Goal: Check status

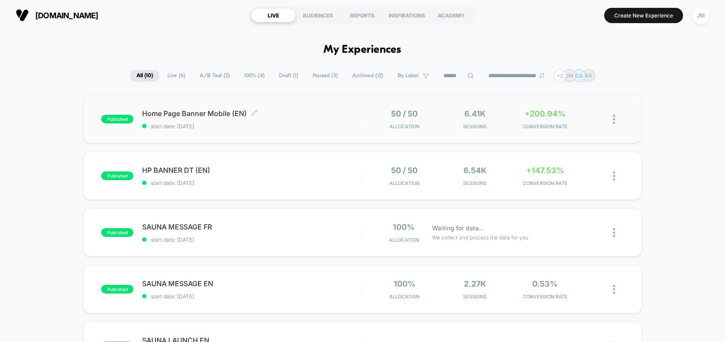
click at [214, 112] on span "Home Page Banner Mobile (EN) Click to edit experience details" at bounding box center [252, 113] width 220 height 9
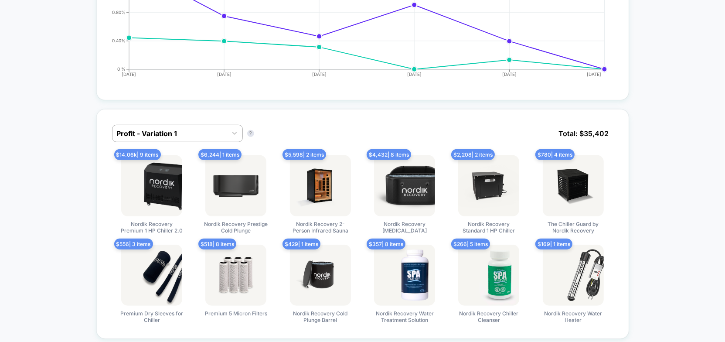
scroll to position [594, 0]
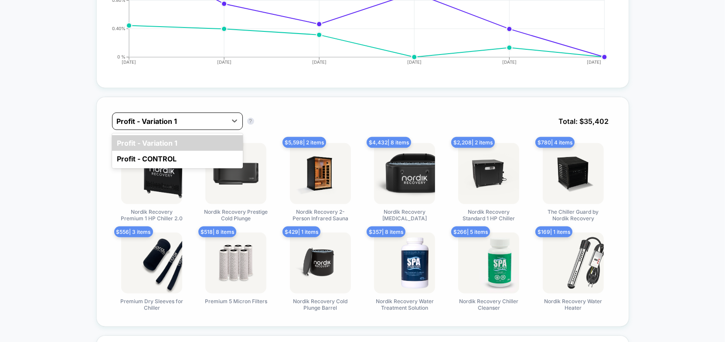
click at [179, 123] on div at bounding box center [170, 121] width 106 height 10
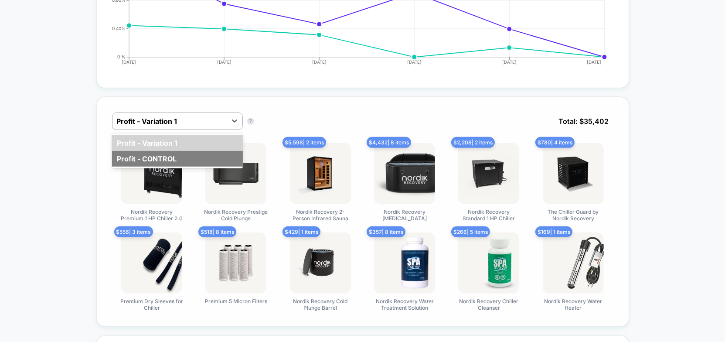
click at [159, 152] on div "Profit - CONTROL" at bounding box center [177, 159] width 131 height 16
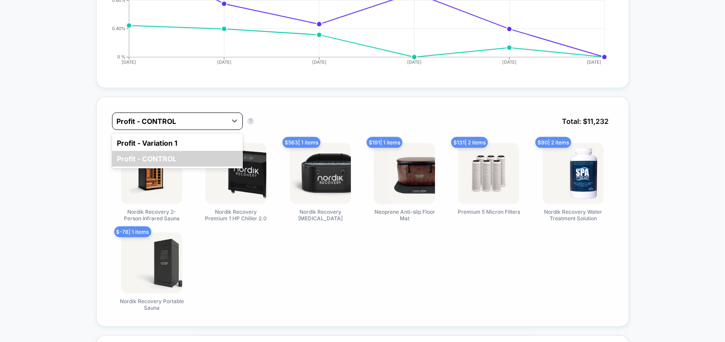
click at [172, 118] on div at bounding box center [170, 121] width 106 height 10
click at [164, 140] on div "Profit - Variation 1" at bounding box center [177, 143] width 131 height 16
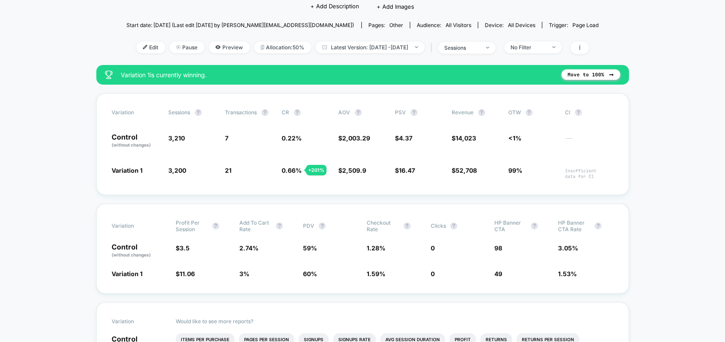
scroll to position [79, 0]
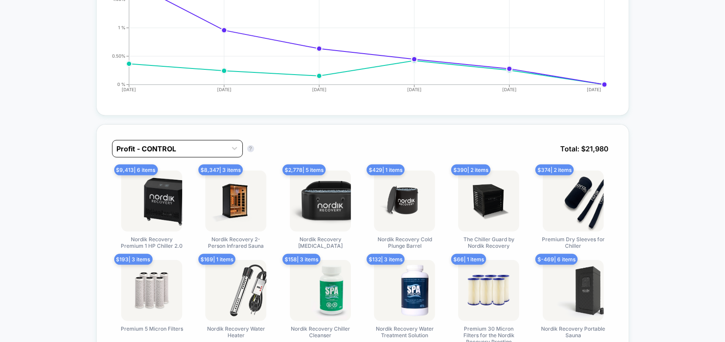
scroll to position [475, 0]
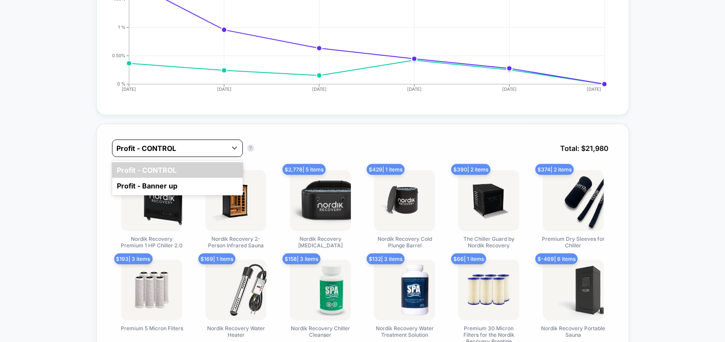
click at [164, 141] on div "Profit - CONTROL" at bounding box center [170, 148] width 114 height 14
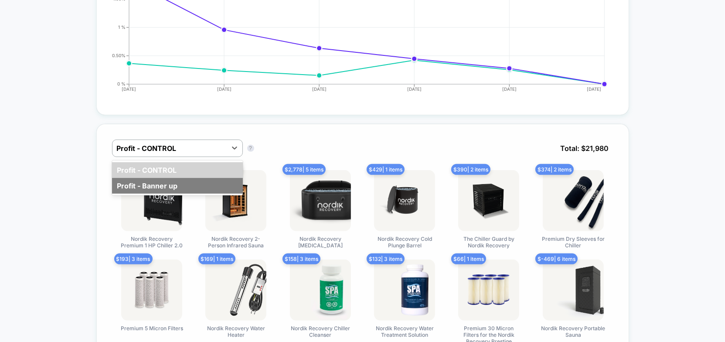
click at [162, 183] on div "Profit - Banner up" at bounding box center [177, 186] width 131 height 16
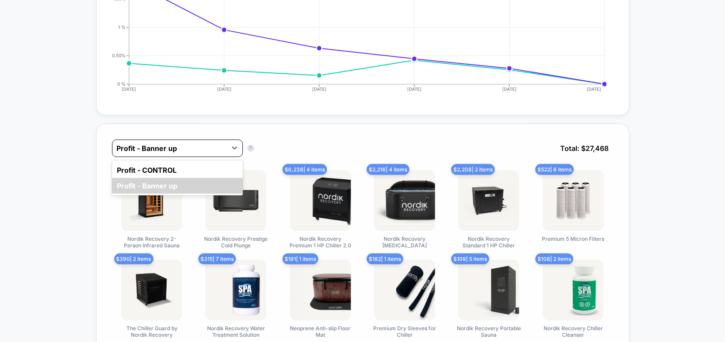
click at [181, 143] on div at bounding box center [170, 148] width 106 height 10
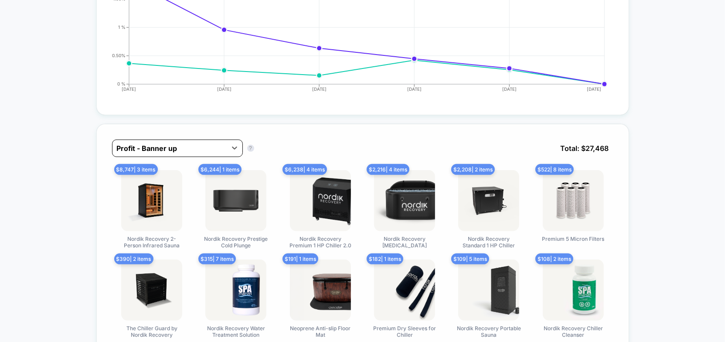
click at [181, 143] on div at bounding box center [170, 148] width 106 height 10
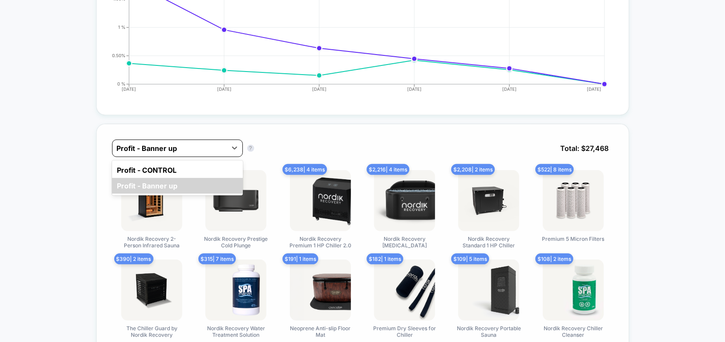
click at [181, 143] on div at bounding box center [170, 148] width 106 height 10
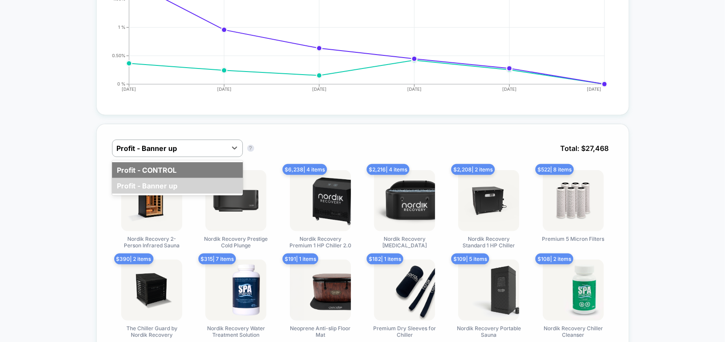
click at [172, 165] on div "Profit - CONTROL" at bounding box center [177, 170] width 131 height 16
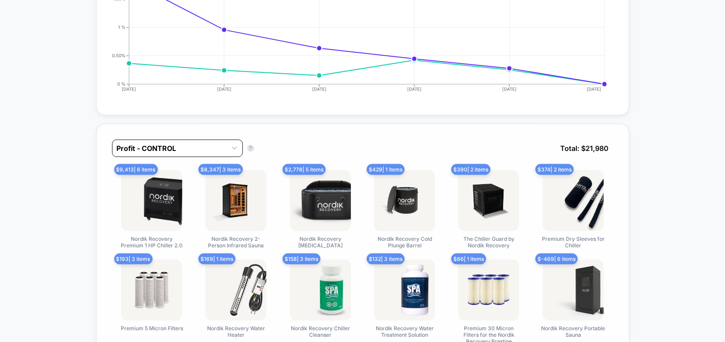
click at [171, 145] on div at bounding box center [170, 148] width 106 height 10
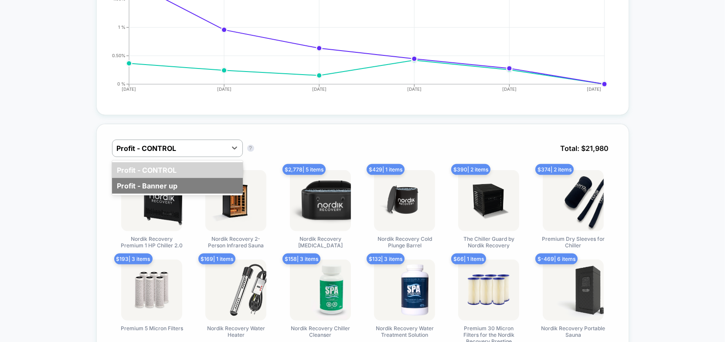
click at [166, 187] on div "Profit - Banner up" at bounding box center [177, 186] width 131 height 16
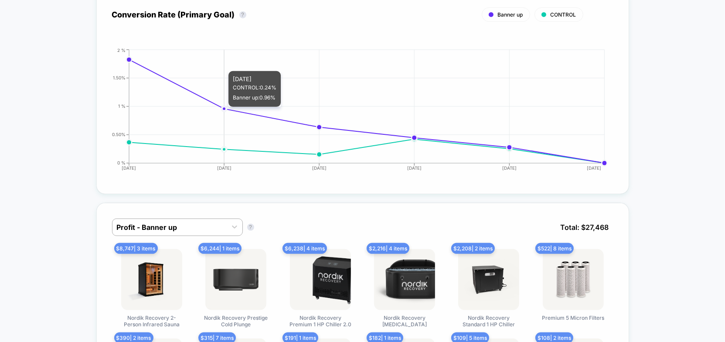
scroll to position [198, 0]
